Goal: Task Accomplishment & Management: Use online tool/utility

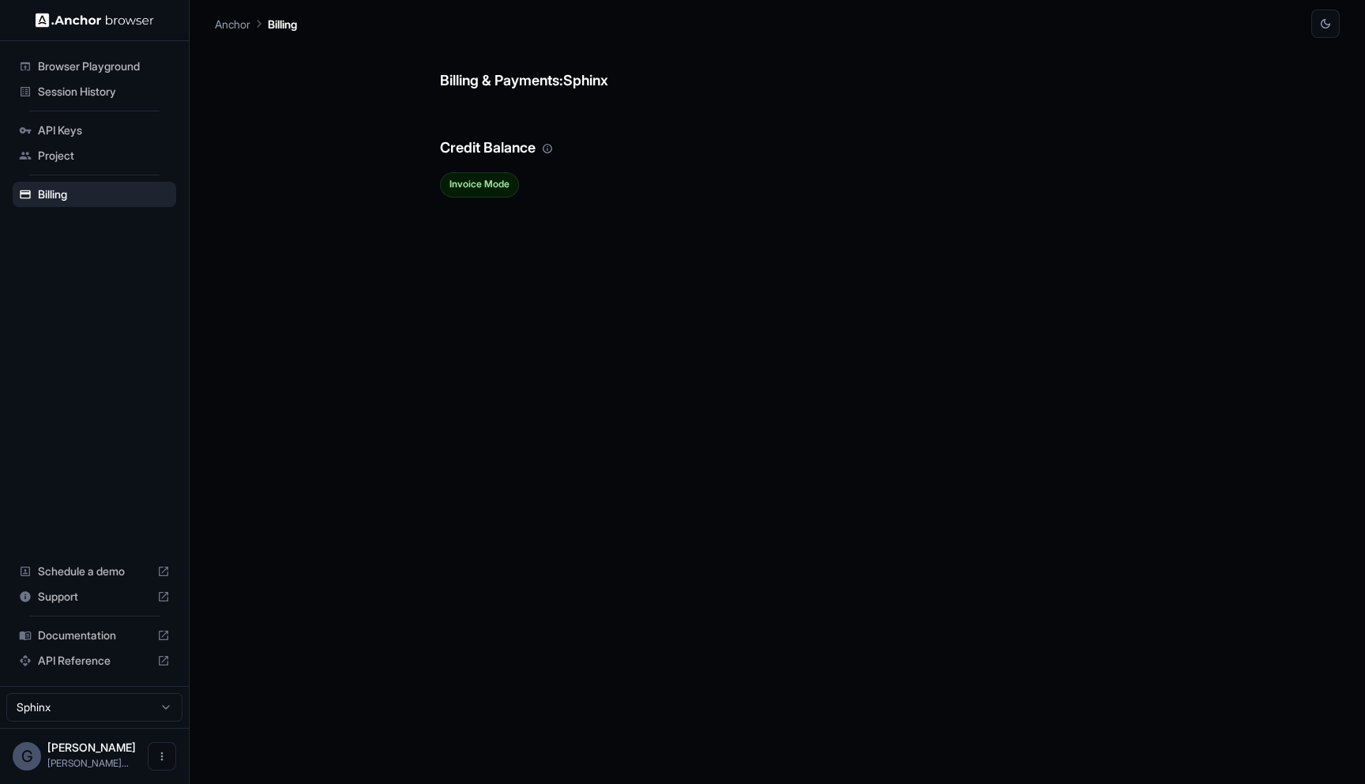
click at [100, 104] on ul "Browser Playground Session History API Keys Project Billing" at bounding box center [94, 130] width 176 height 166
click at [89, 90] on span "Session History" at bounding box center [104, 92] width 132 height 16
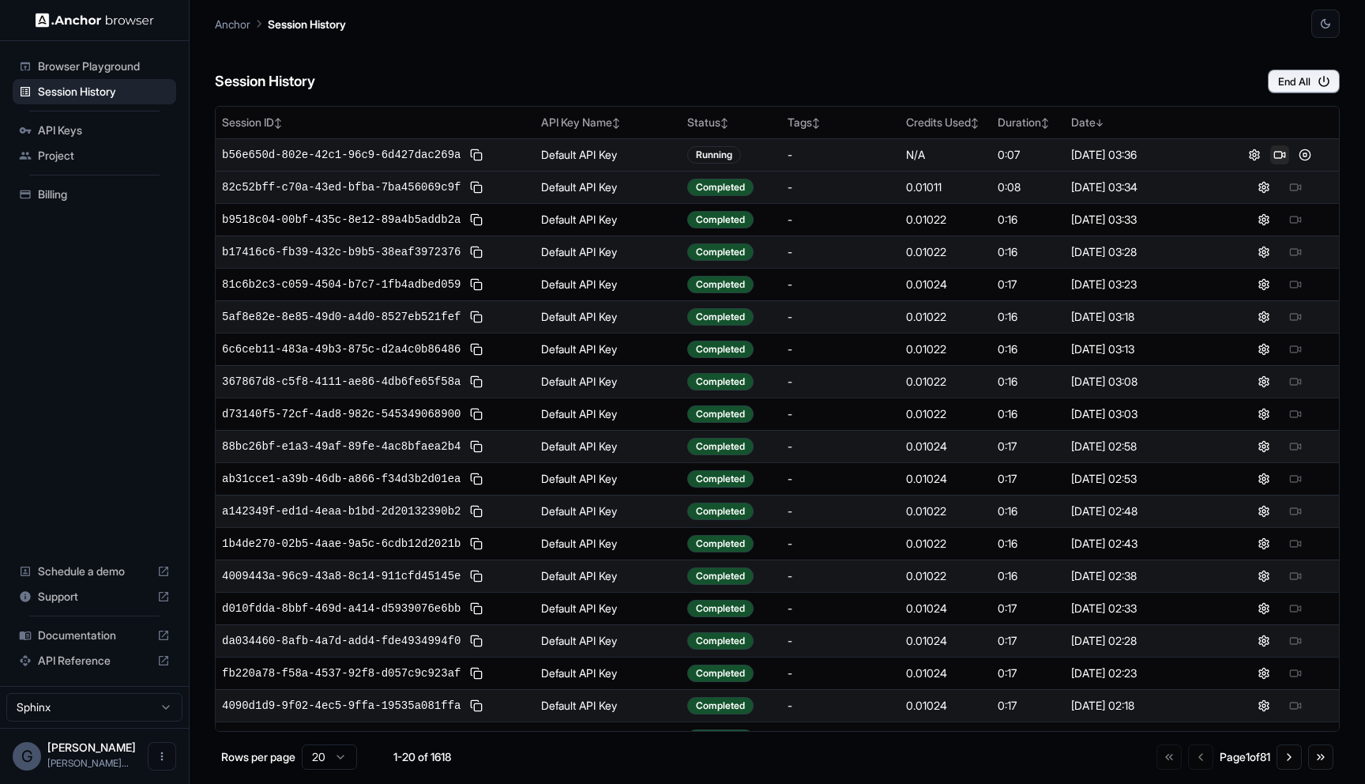
click at [1283, 154] on button at bounding box center [1279, 154] width 19 height 19
click at [1280, 157] on button at bounding box center [1279, 154] width 19 height 19
click at [1292, 194] on button at bounding box center [1295, 187] width 19 height 19
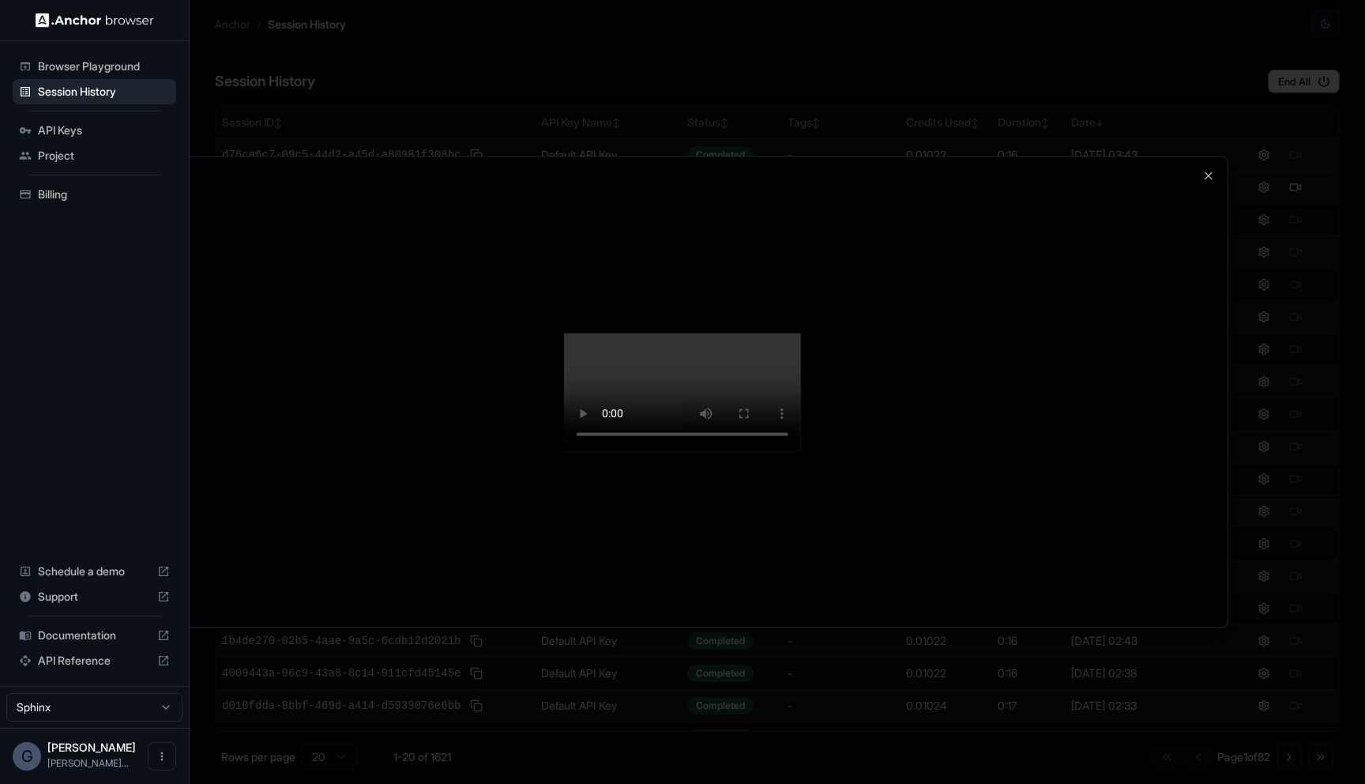
click at [1215, 353] on div at bounding box center [682, 391] width 1090 height 470
click at [1203, 169] on icon "button" at bounding box center [1208, 175] width 13 height 13
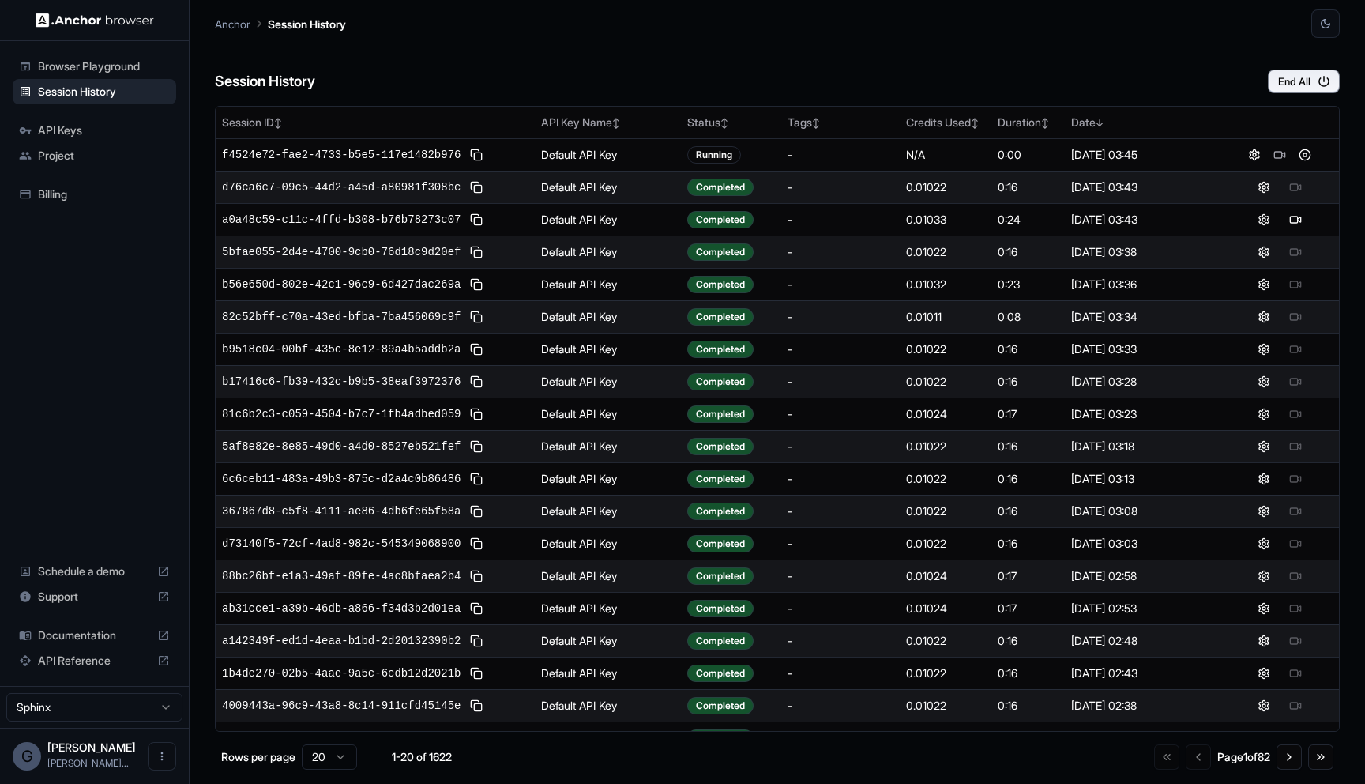
click at [1298, 190] on div at bounding box center [1280, 187] width 106 height 19
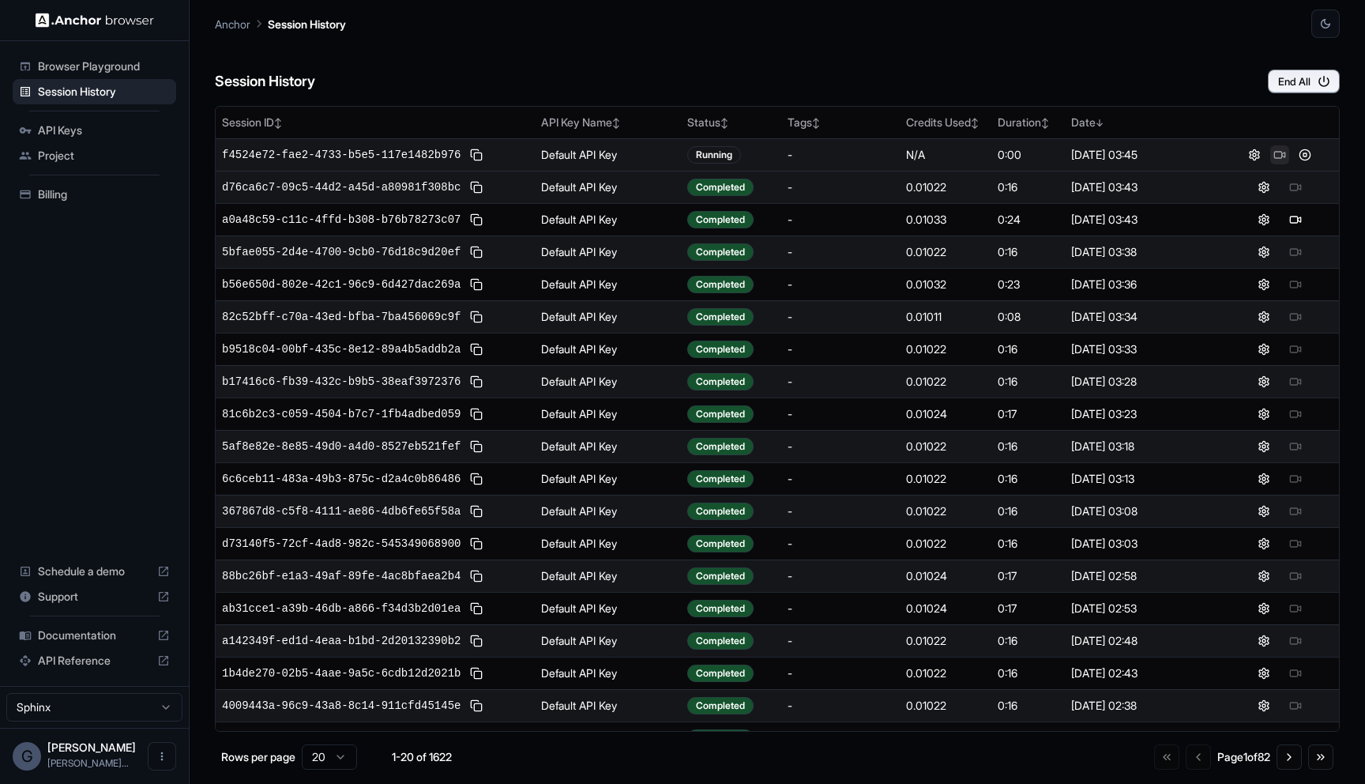
click at [1281, 154] on button at bounding box center [1279, 154] width 19 height 19
click at [1287, 152] on button at bounding box center [1295, 154] width 19 height 19
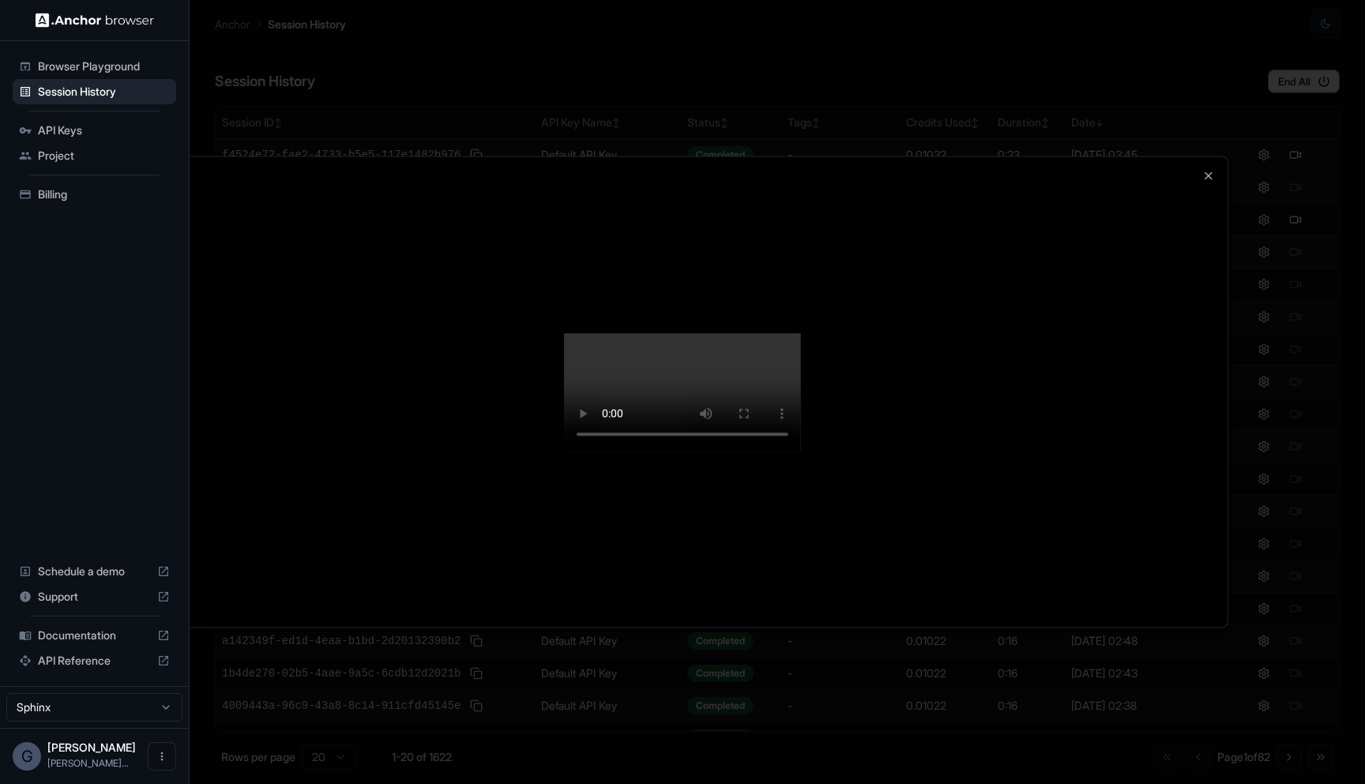
click at [1217, 327] on div at bounding box center [682, 391] width 1090 height 470
click at [1213, 169] on icon "button" at bounding box center [1208, 175] width 13 height 13
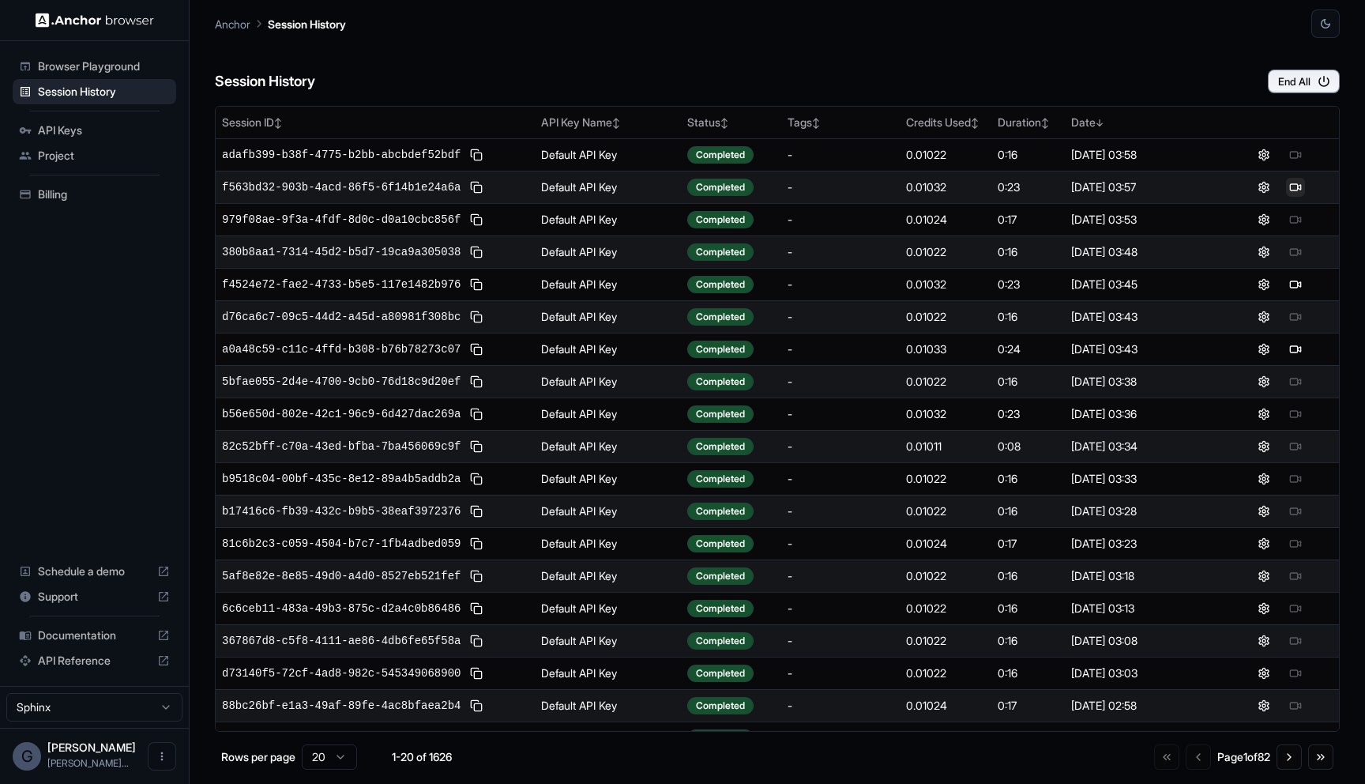
click at [1293, 185] on button at bounding box center [1295, 187] width 19 height 19
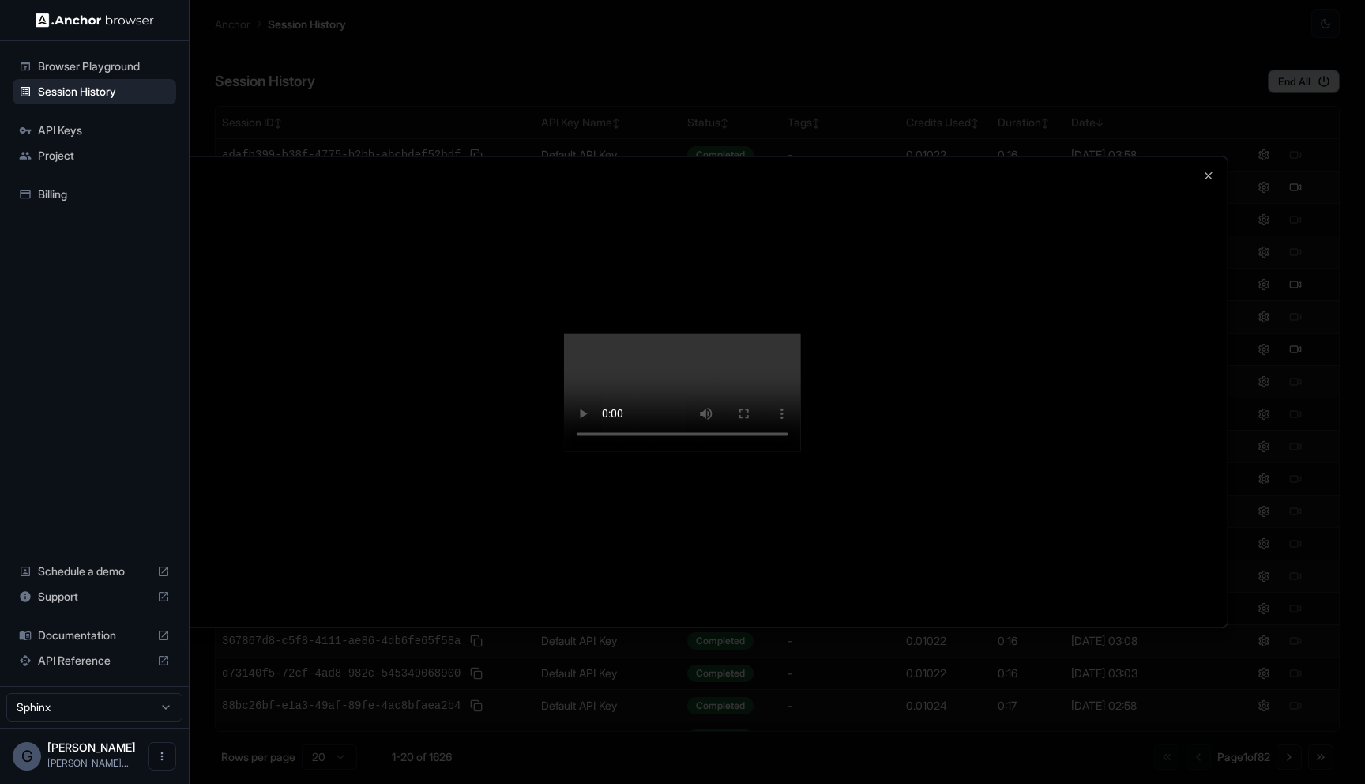
click at [1209, 156] on div at bounding box center [682, 391] width 1090 height 470
click at [1208, 169] on icon "button" at bounding box center [1208, 175] width 13 height 13
